Goal: Task Accomplishment & Management: Use online tool/utility

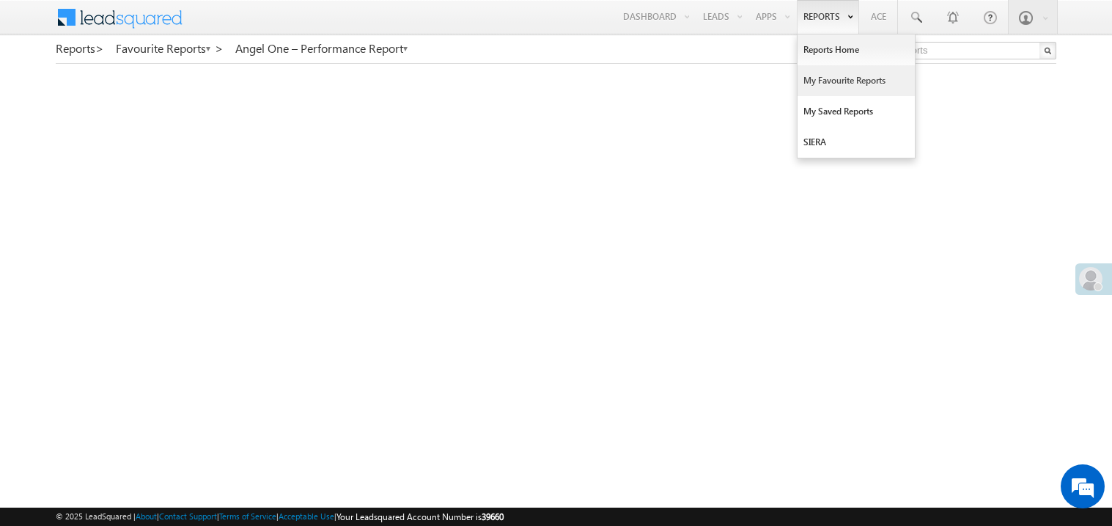
click at [816, 77] on link "My Favourite Reports" at bounding box center [856, 80] width 117 height 31
click at [828, 78] on link "My Favourite Reports" at bounding box center [856, 80] width 117 height 31
click at [812, 82] on link "My Favourite Reports" at bounding box center [856, 80] width 117 height 31
click at [807, 80] on link "My Favourite Reports" at bounding box center [856, 80] width 117 height 31
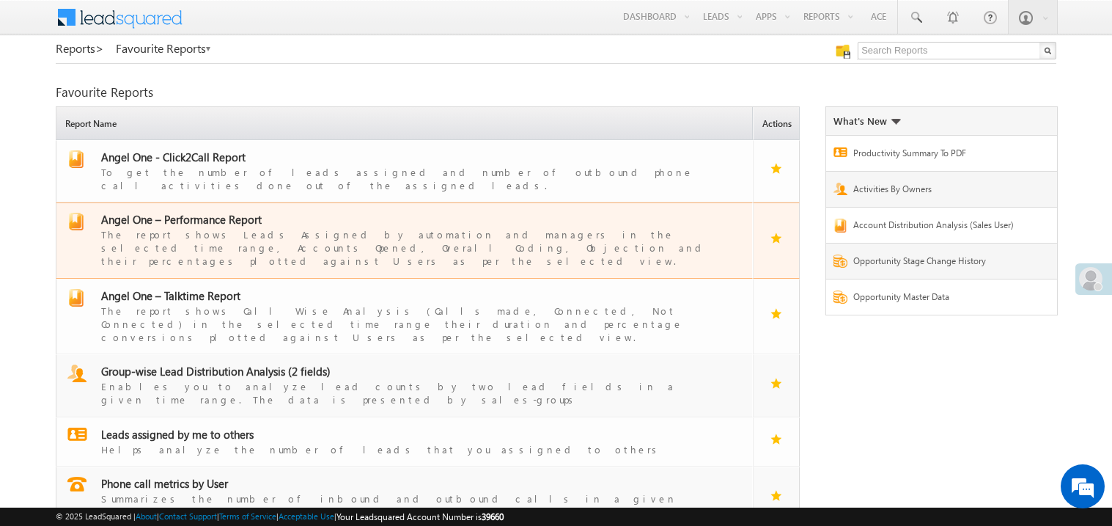
click at [208, 212] on span "Angel One – Performance Report" at bounding box center [181, 219] width 161 height 15
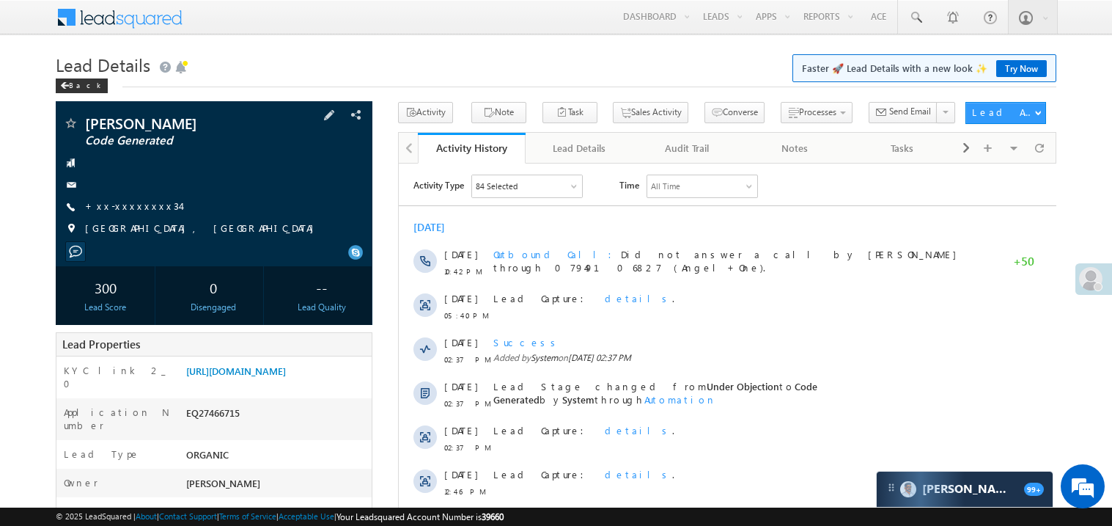
click at [219, 202] on div "+xx-xxxxxxxx34" at bounding box center [214, 206] width 302 height 15
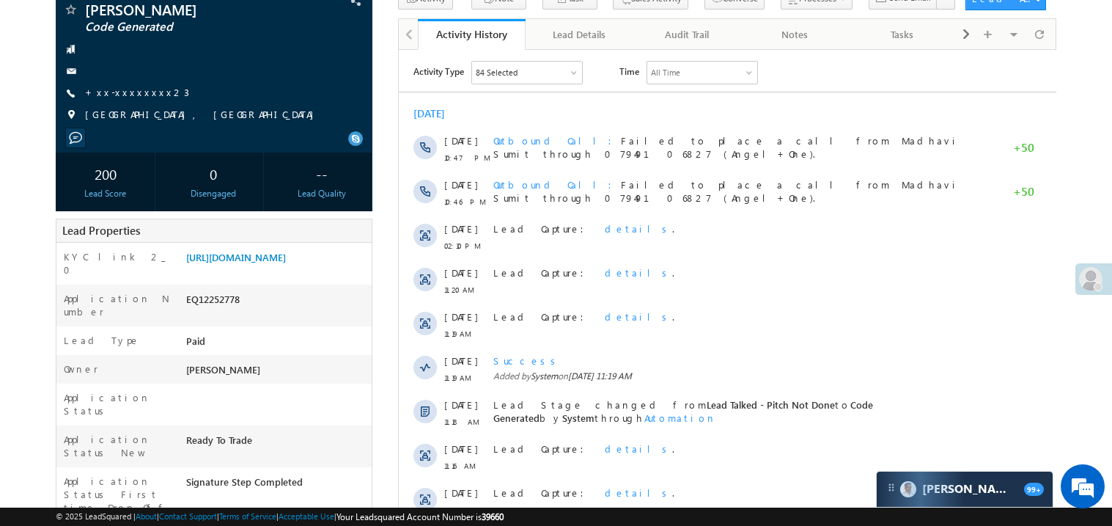
scroll to position [87, 0]
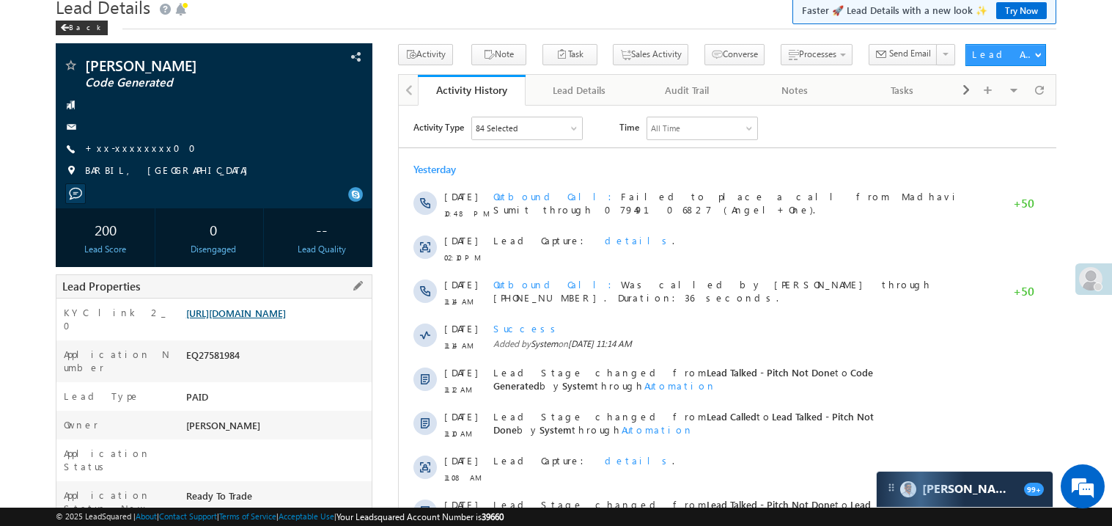
scroll to position [29, 0]
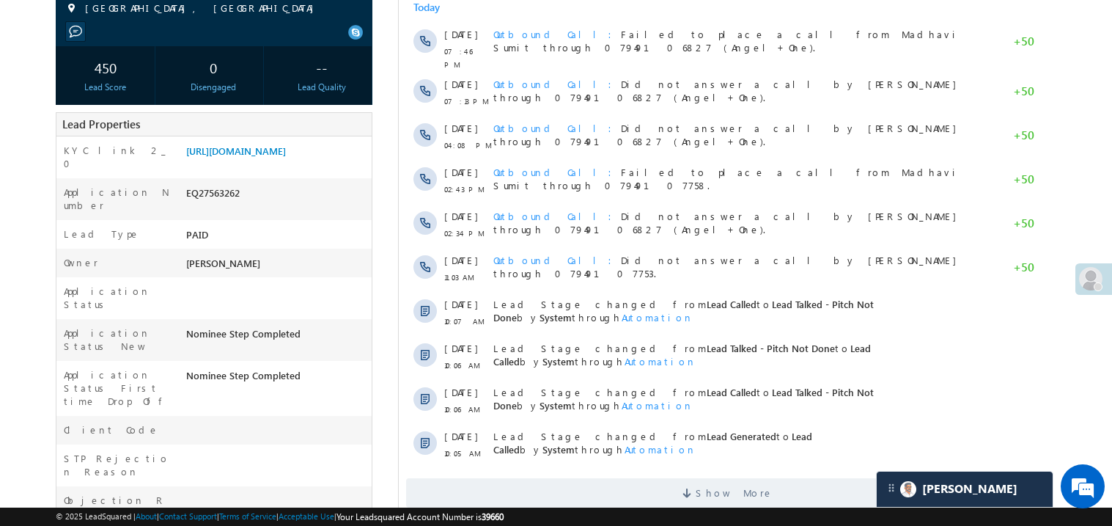
scroll to position [234, 0]
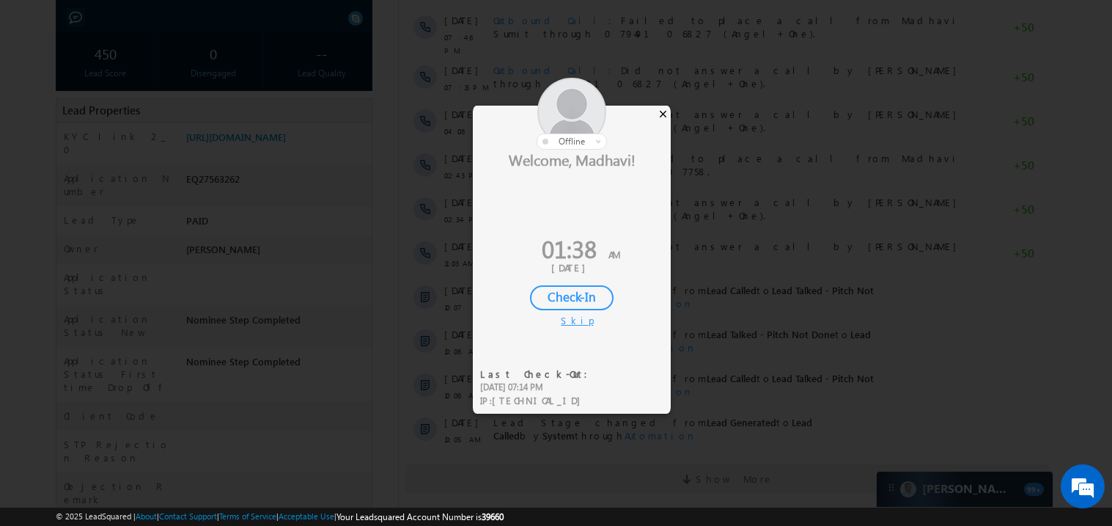
click at [666, 115] on div "×" at bounding box center [663, 114] width 15 height 16
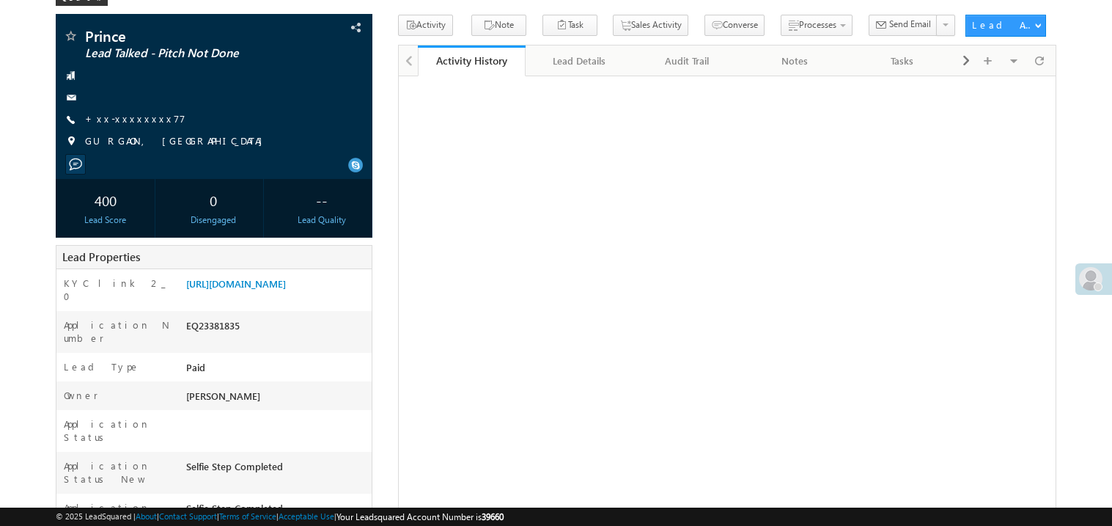
scroll to position [87, 0]
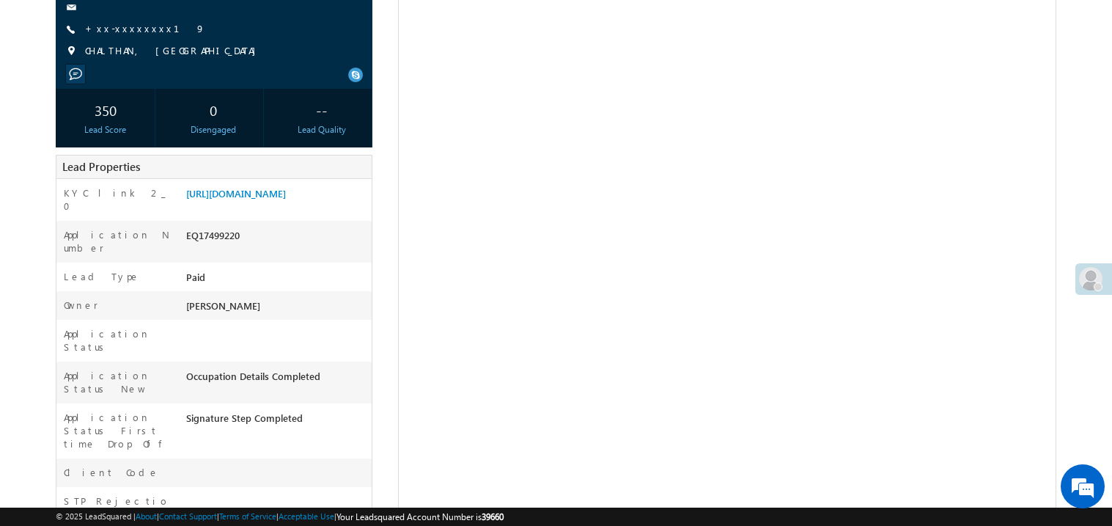
scroll to position [175, 0]
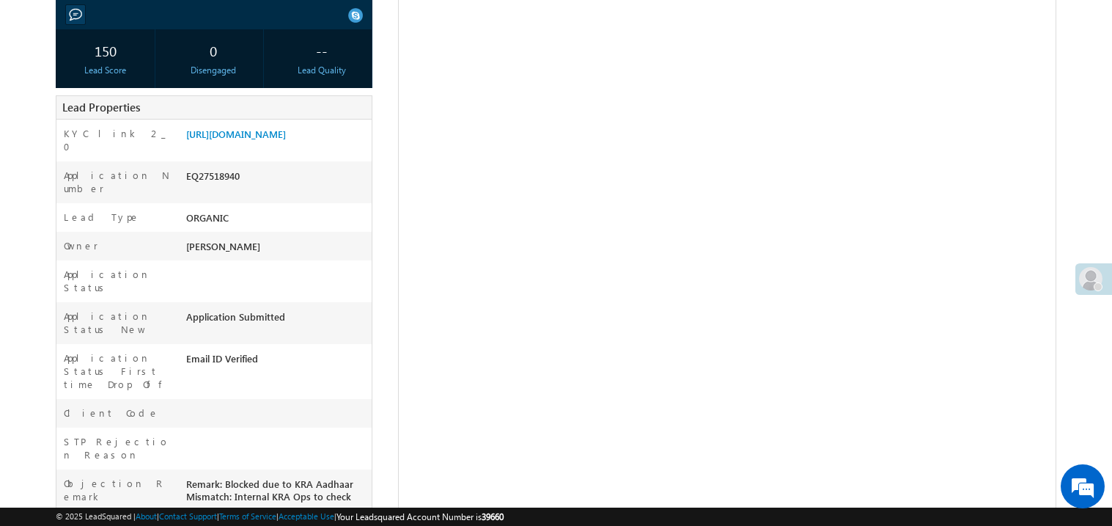
scroll to position [235, 0]
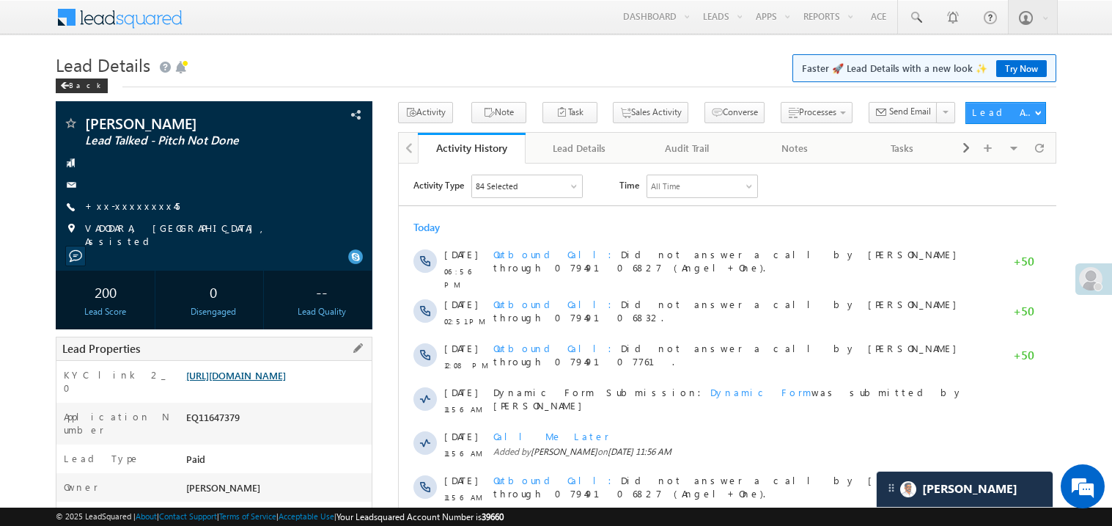
click at [263, 381] on link "https://angelbroking1-pk3em7sa.customui-test.leadsquared.com?leadId=ff883d45-e6…" at bounding box center [236, 375] width 100 height 12
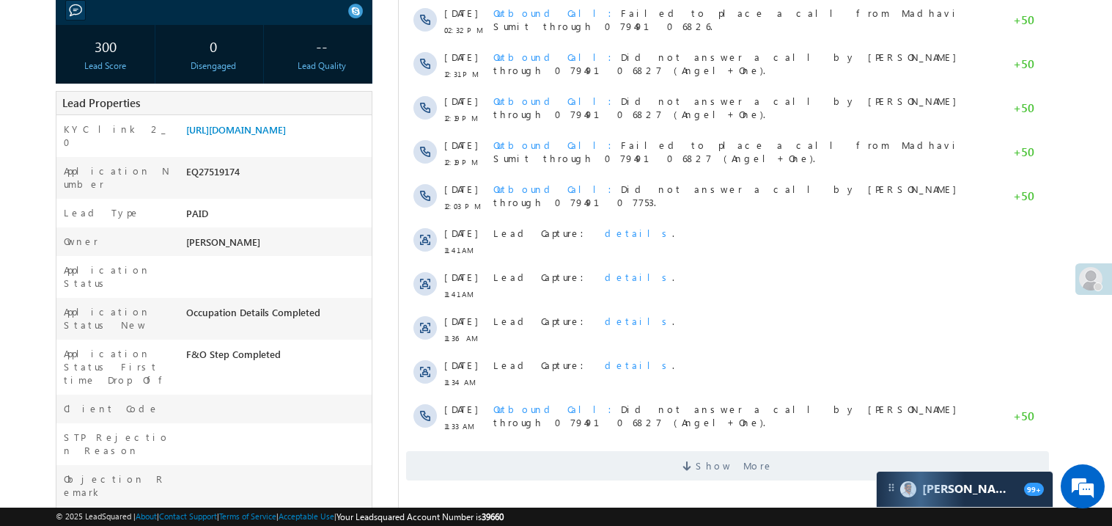
scroll to position [263, 0]
